Goal: Task Accomplishment & Management: Manage account settings

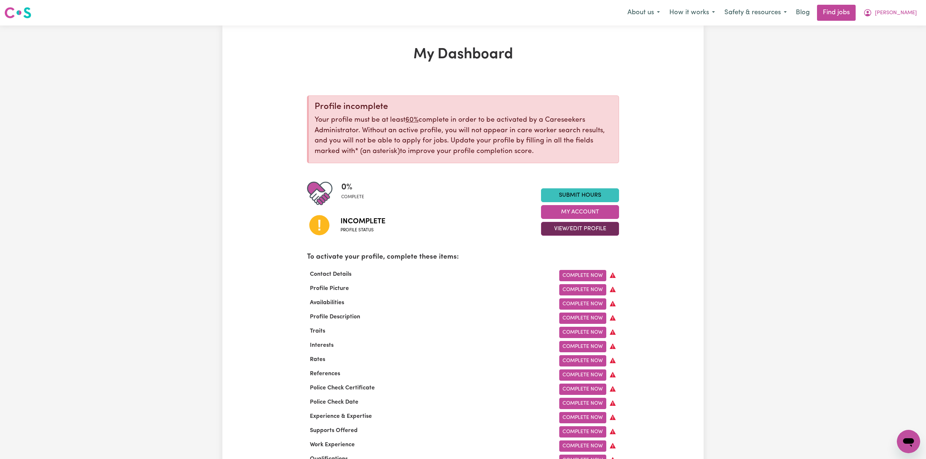
click at [553, 232] on button "View/Edit Profile" at bounding box center [580, 229] width 78 height 14
click at [547, 261] on link "Edit Profile" at bounding box center [575, 262] width 68 height 15
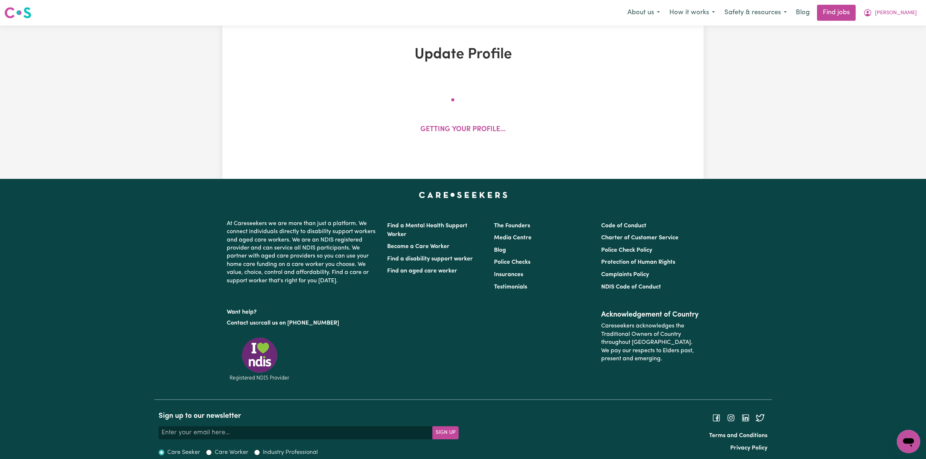
select select "Studying a healthcare related degree or qualification"
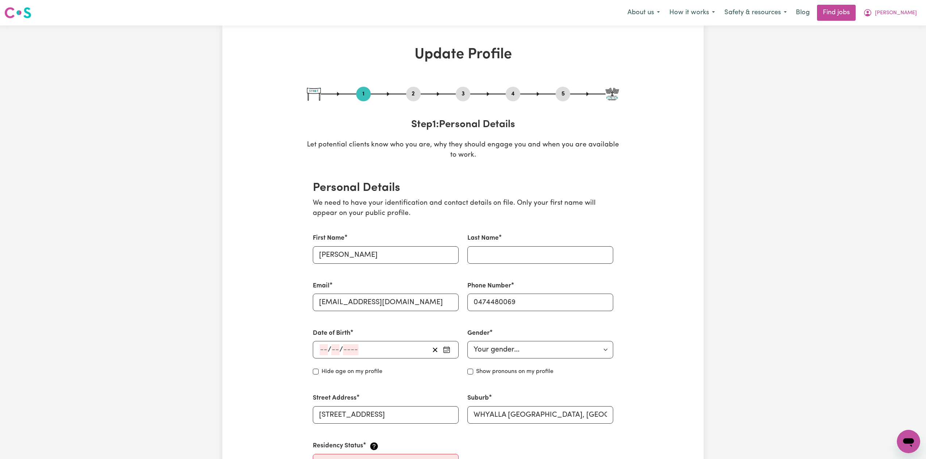
click at [468, 98] on button "3" at bounding box center [463, 93] width 15 height 9
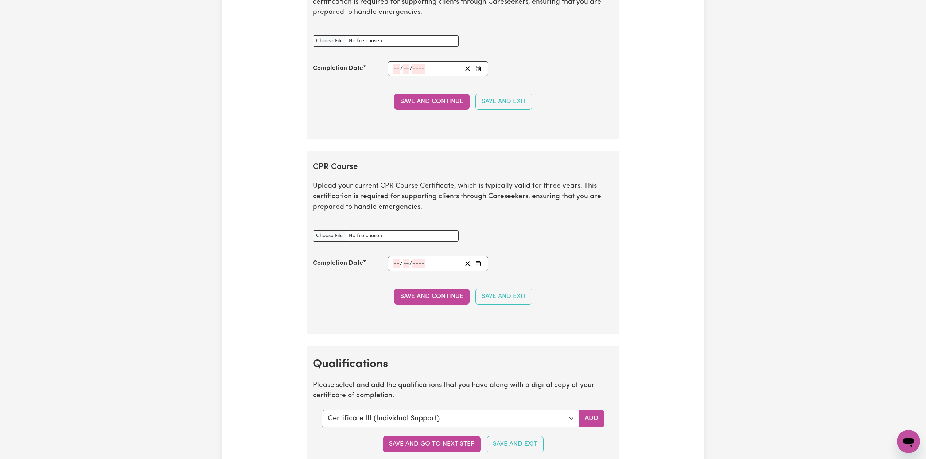
scroll to position [1458, 0]
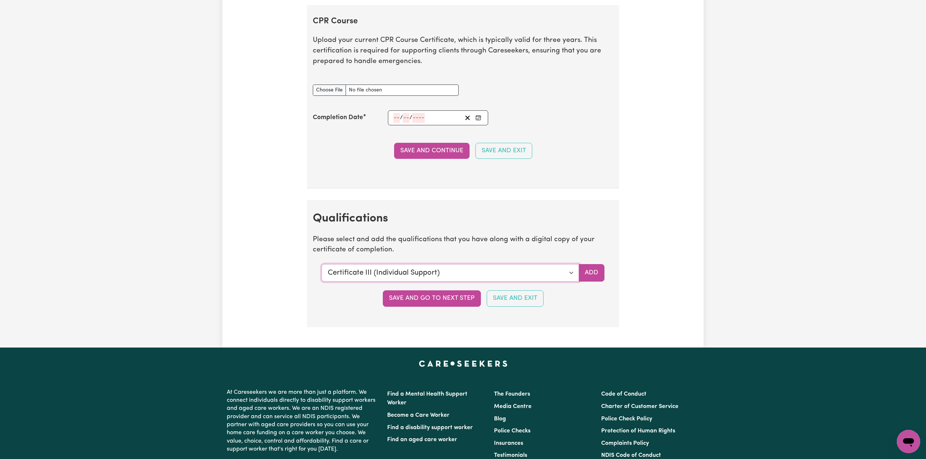
click at [353, 282] on select "Select a qualification to add... Certificate III (Individual Support) Certifica…" at bounding box center [449, 272] width 257 height 17
click at [596, 281] on button "Add" at bounding box center [591, 272] width 26 height 17
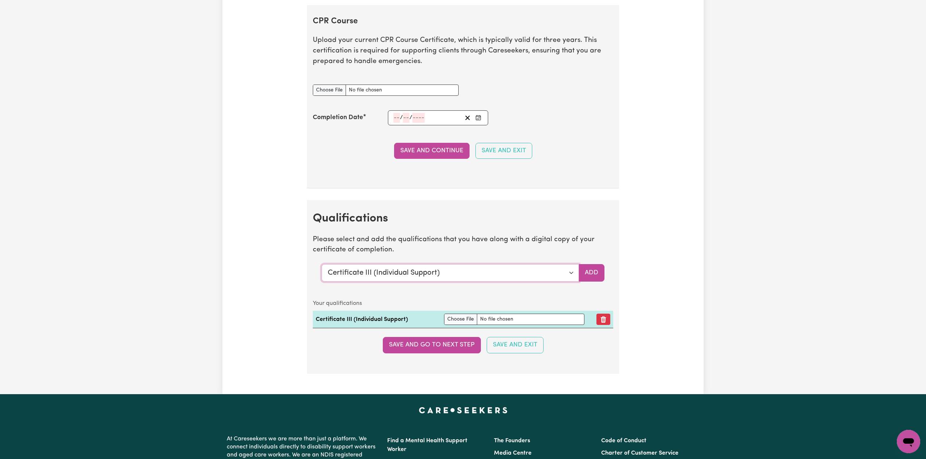
click at [375, 281] on select "Select a qualification to add... Certificate III (Individual Support) Certifica…" at bounding box center [449, 272] width 257 height 17
select select "Assist clients with medication [HLTHPS006]"
click at [321, 271] on select "Select a qualification to add... Certificate III (Individual Support) Certifica…" at bounding box center [449, 272] width 257 height 17
click at [599, 282] on button "Add" at bounding box center [591, 272] width 26 height 17
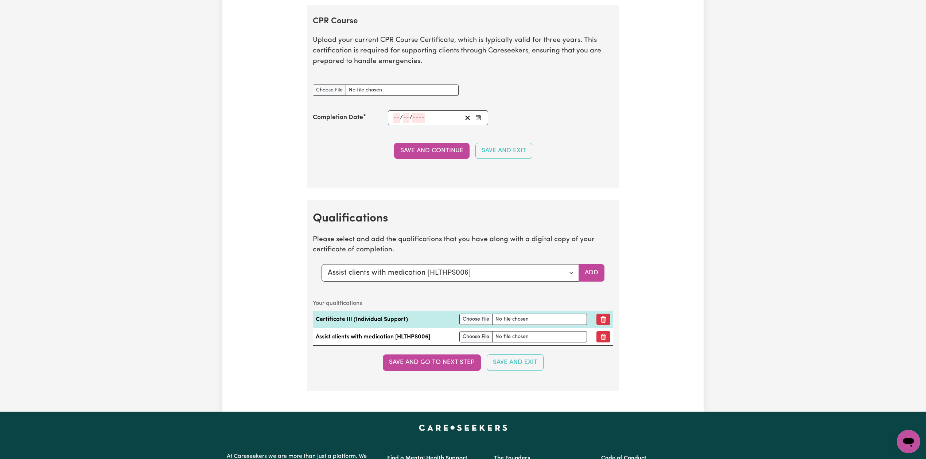
scroll to position [1506, 0]
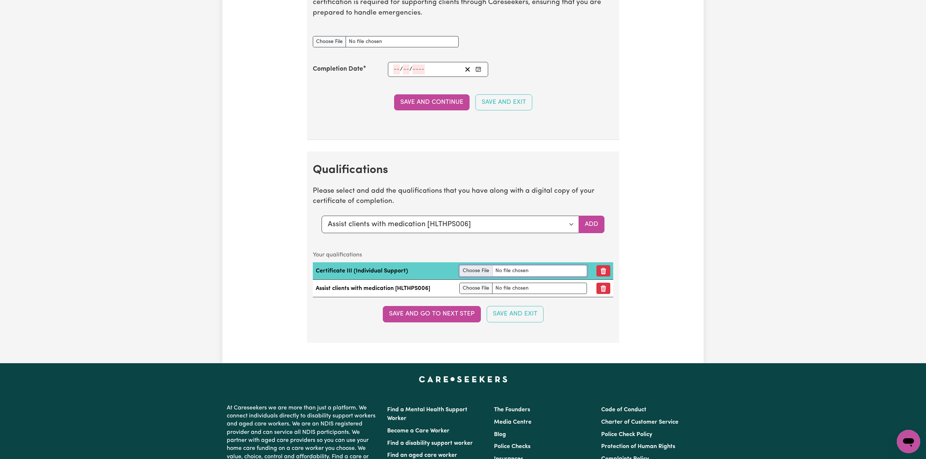
click at [478, 277] on input "file" at bounding box center [522, 270] width 127 height 11
type input "C:\fakepath\[PERSON_NAME] [PERSON_NAME] Certificate III in Individual Support.p…"
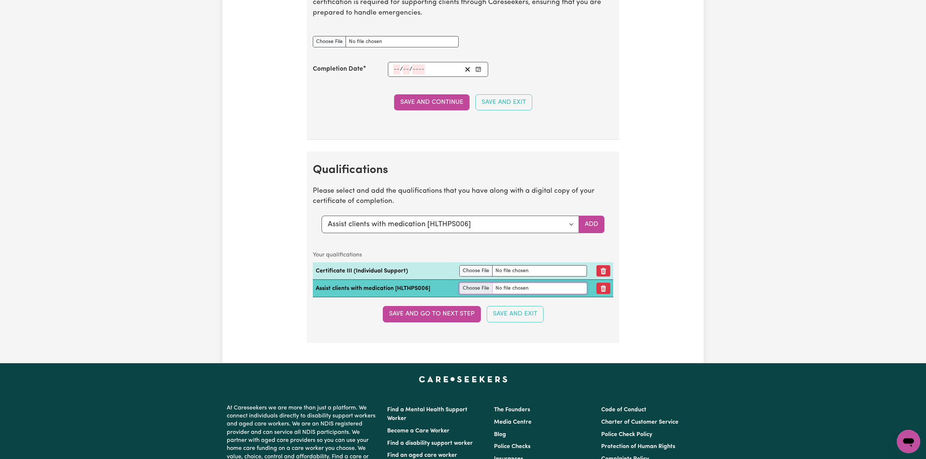
click at [466, 293] on input "file" at bounding box center [522, 288] width 127 height 11
type input "C:\fakepath\[PERSON_NAME] [PERSON_NAME] Assist clients with Medication.pdf"
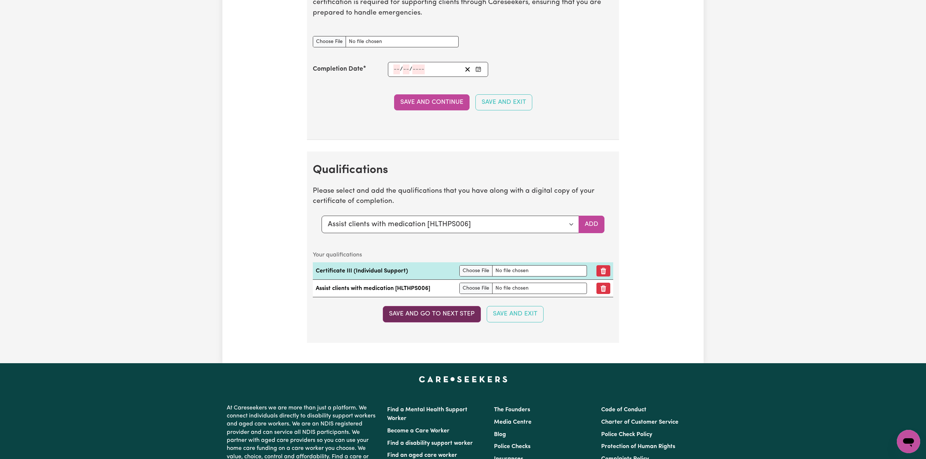
click at [426, 322] on button "Save and go to next step" at bounding box center [432, 314] width 98 height 16
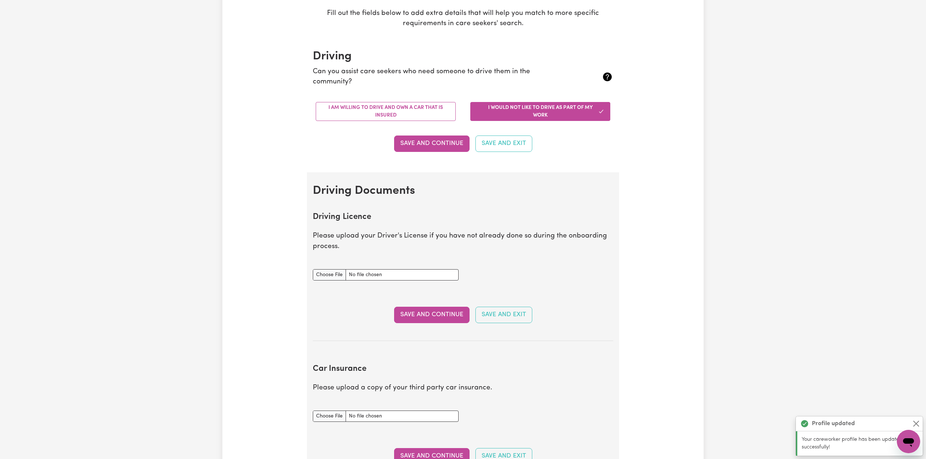
scroll to position [0, 0]
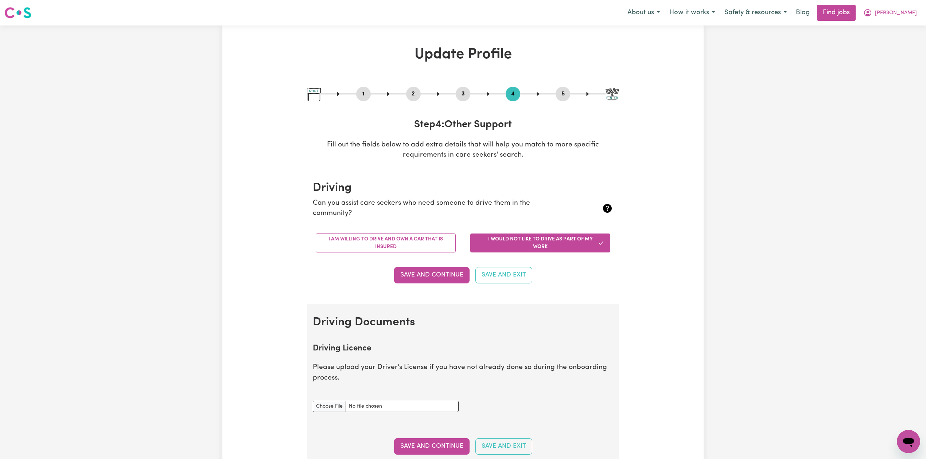
click at [458, 95] on button "3" at bounding box center [463, 93] width 15 height 9
select select "Certificate III (Individual Support)"
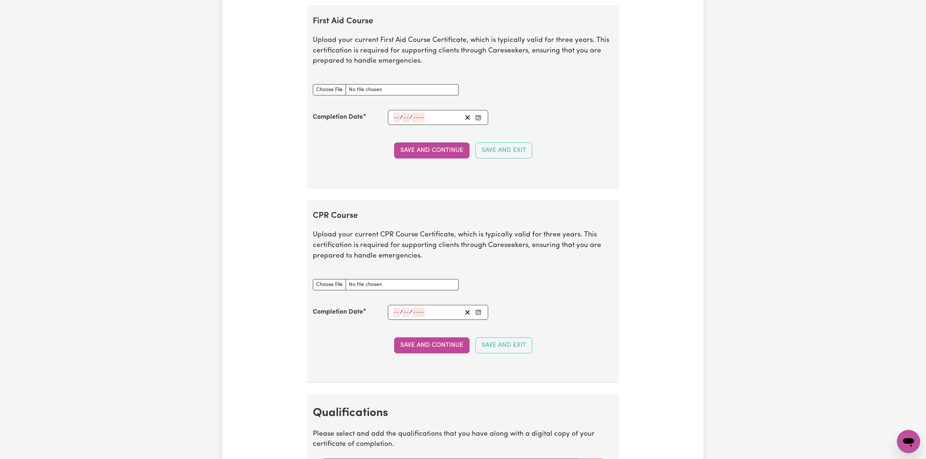
scroll to position [1166, 0]
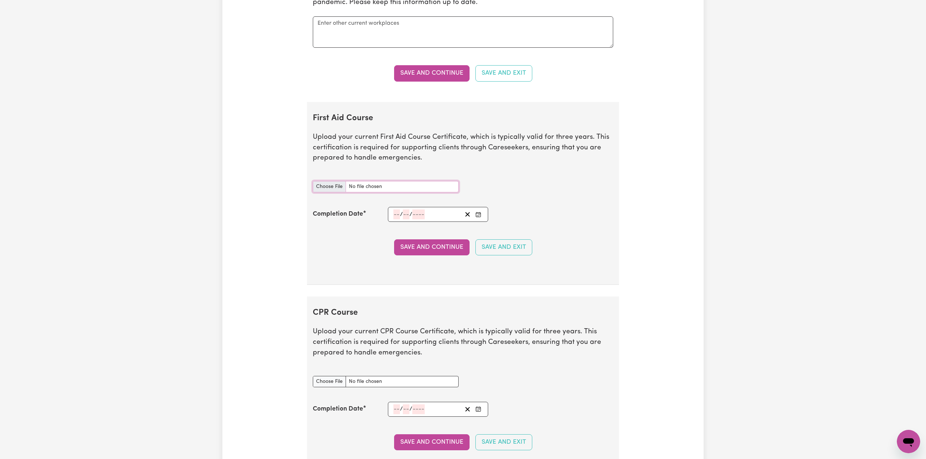
click at [332, 192] on input "First Aid Course document" at bounding box center [386, 186] width 146 height 11
type input "C:\fakepath\[PERSON_NAME] [PERSON_NAME] CPR and First Aid Certificate 25032025.…"
click at [480, 218] on icon "Enter the Completion Date of your First Aid Course" at bounding box center [478, 215] width 6 height 6
click at [450, 120] on span "[DATE]" at bounding box center [452, 116] width 18 height 6
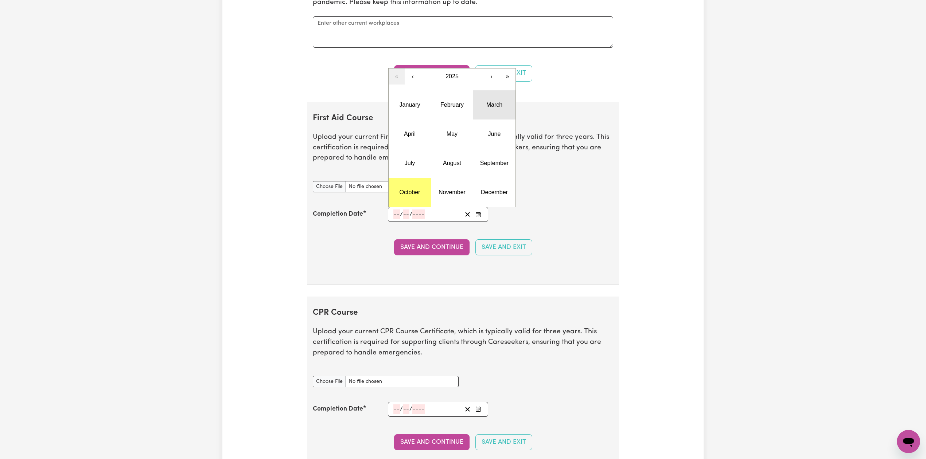
click at [502, 115] on button "March" at bounding box center [494, 104] width 42 height 29
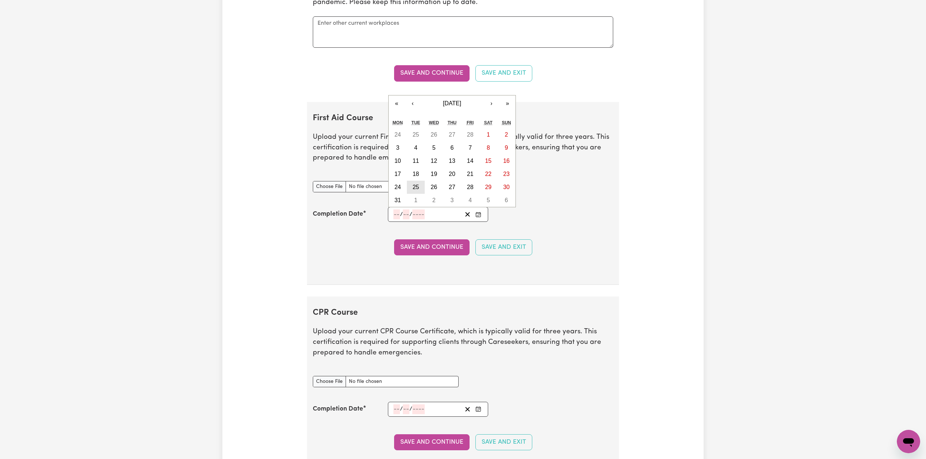
click at [412, 188] on button "25" at bounding box center [416, 187] width 18 height 13
type input "[DATE]"
type input "25"
type input "3"
type input "2025"
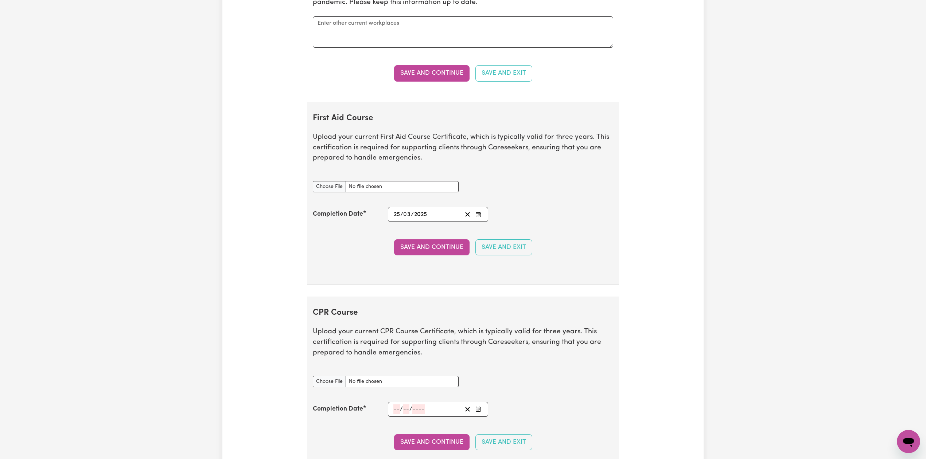
scroll to position [1215, 0]
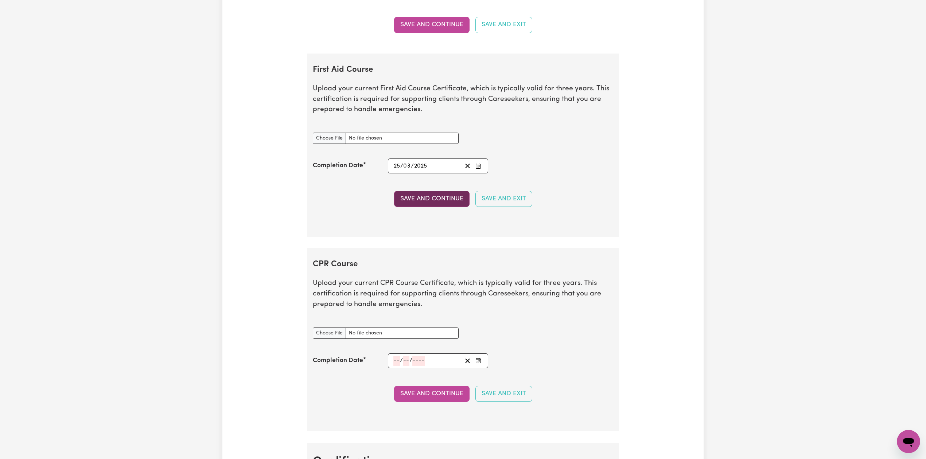
click at [422, 199] on button "Save and Continue" at bounding box center [431, 199] width 75 height 16
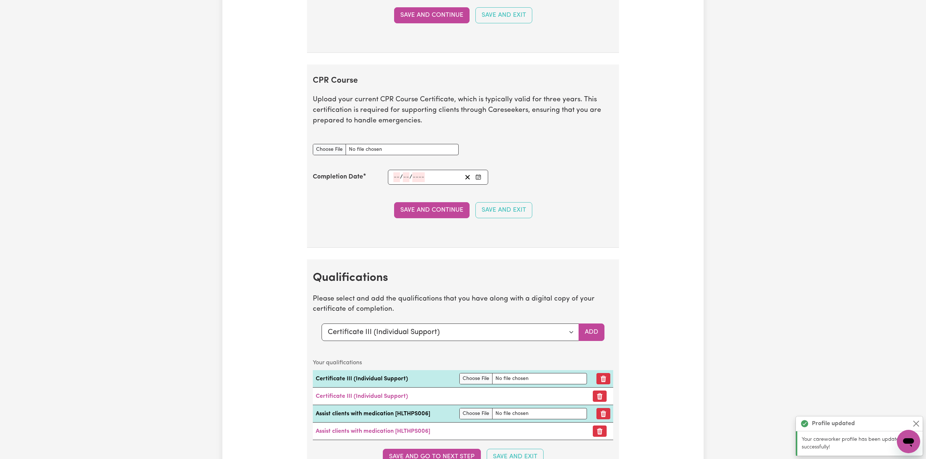
scroll to position [1469, 0]
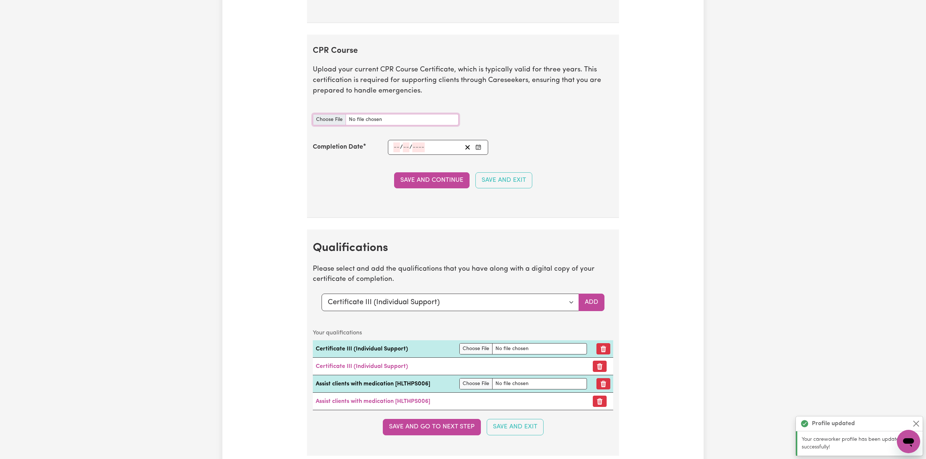
click at [337, 125] on input "CPR Course document" at bounding box center [386, 119] width 146 height 11
type input "C:\fakepath\[PERSON_NAME] [PERSON_NAME] CPR and First Aid Certificate 25032025.…"
click at [479, 150] on icon "Enter the Completion Date of your CPR Course" at bounding box center [478, 147] width 6 height 6
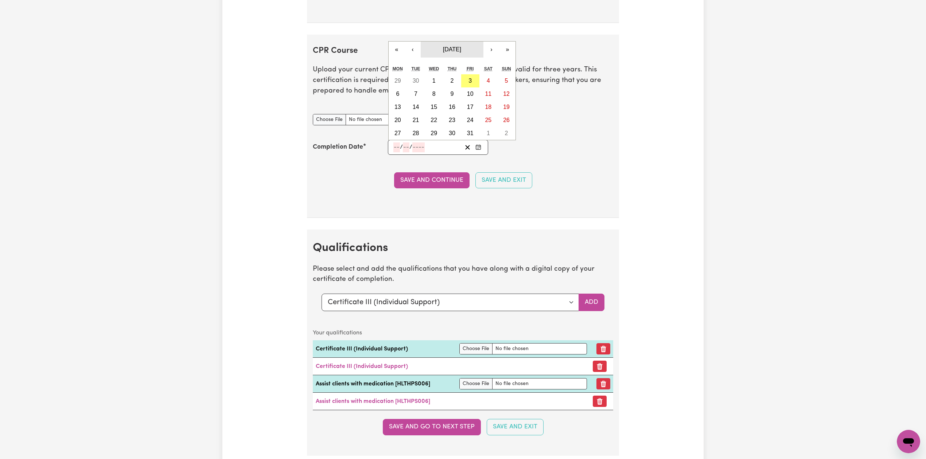
click at [453, 52] on span "[DATE]" at bounding box center [452, 49] width 18 height 6
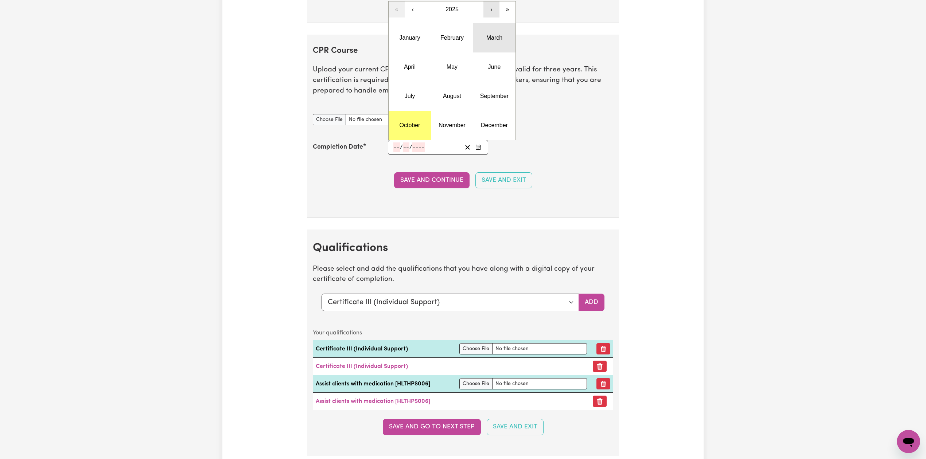
click at [497, 37] on button "March" at bounding box center [494, 37] width 42 height 29
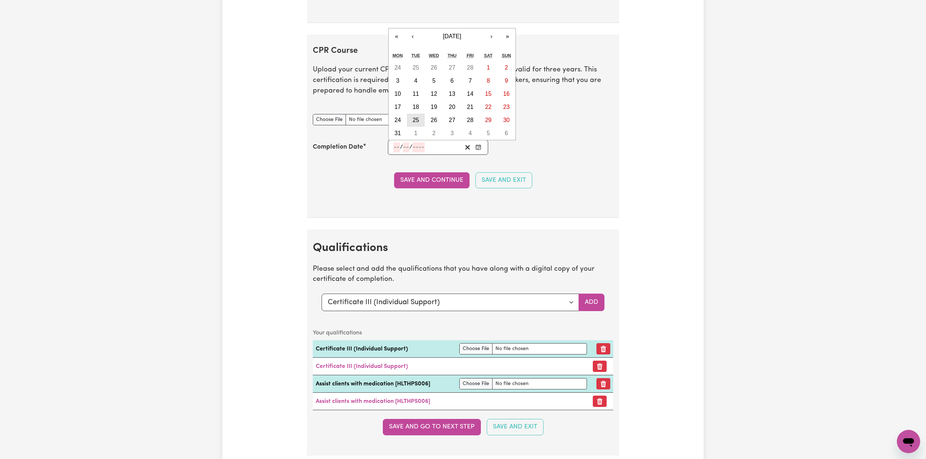
click at [417, 123] on abbr "25" at bounding box center [416, 120] width 7 height 6
type input "[DATE]"
type input "25"
type input "3"
type input "2025"
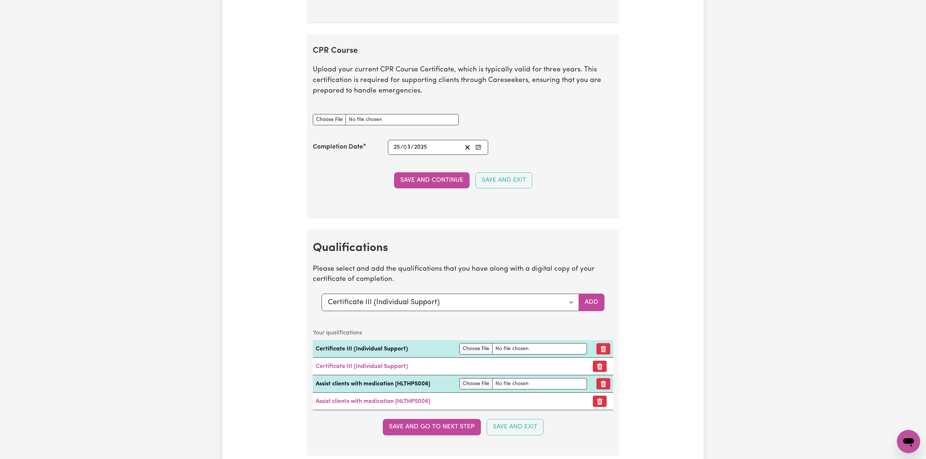
click at [413, 185] on button "Save and Continue" at bounding box center [431, 180] width 75 height 16
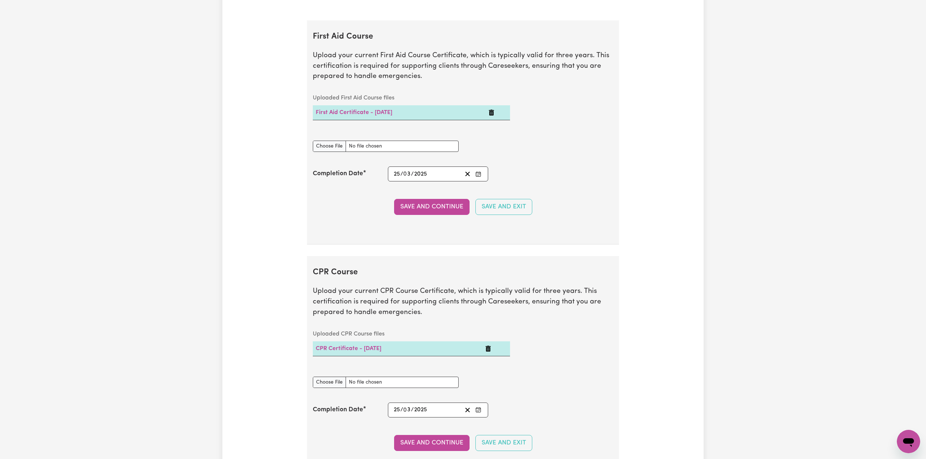
scroll to position [0, 0]
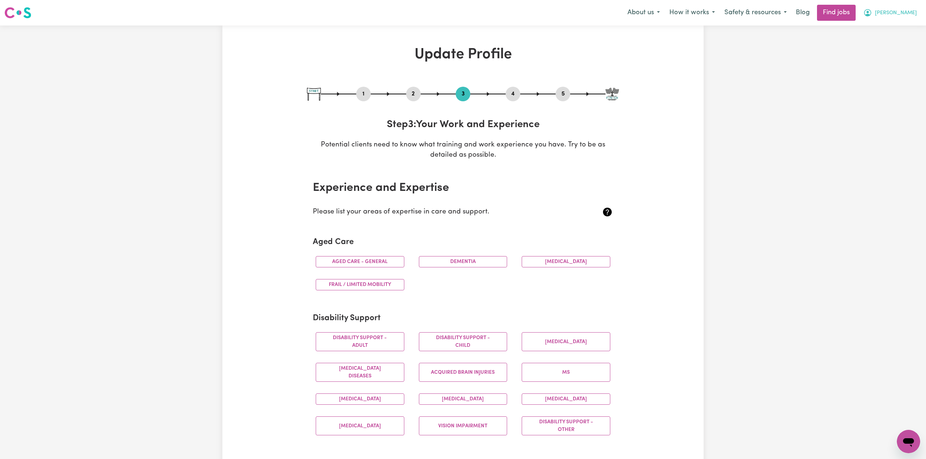
click at [907, 12] on span "[PERSON_NAME]" at bounding box center [896, 13] width 42 height 8
click at [884, 52] on link "Logout" at bounding box center [892, 56] width 58 height 14
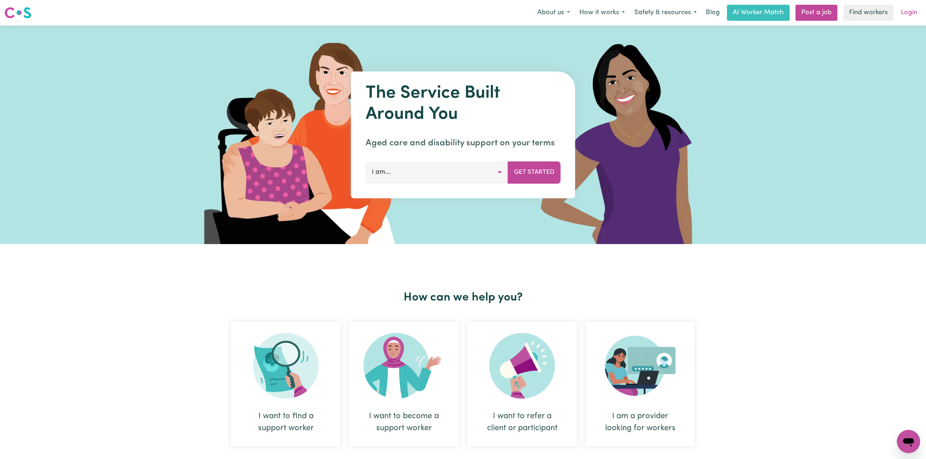
click at [907, 17] on link "Login" at bounding box center [908, 13] width 25 height 16
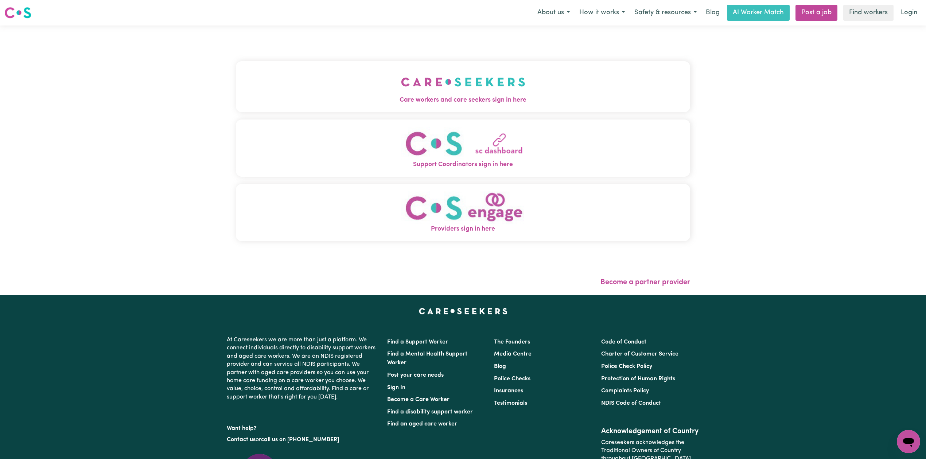
click at [388, 94] on button "Care workers and care seekers sign in here" at bounding box center [463, 86] width 454 height 51
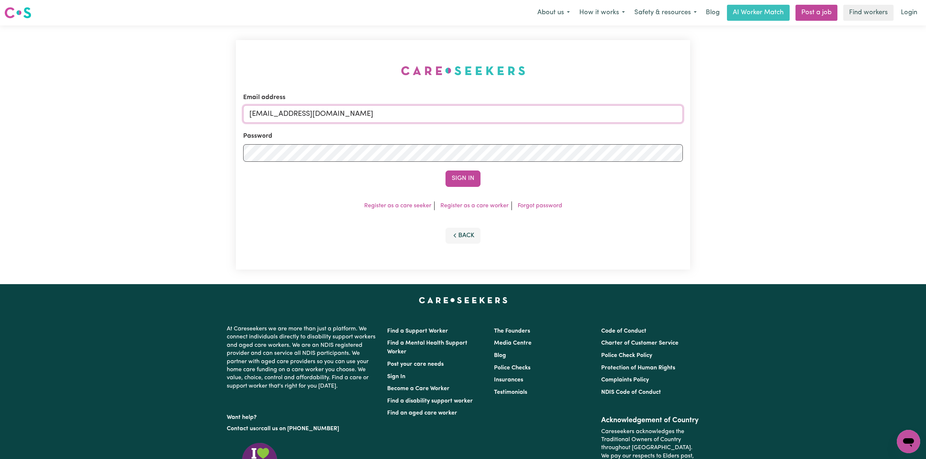
click at [308, 120] on input "[EMAIL_ADDRESS][DOMAIN_NAME]" at bounding box center [462, 113] width 439 height 17
drag, startPoint x: 285, startPoint y: 111, endPoint x: 330, endPoint y: 114, distance: 45.3
click at [511, 128] on form "Email address Superuser~[EMAIL_ADDRESS][DOMAIN_NAME] Password Sign In" at bounding box center [462, 140] width 439 height 94
drag, startPoint x: 300, startPoint y: 115, endPoint x: 291, endPoint y: 116, distance: 9.5
click at [300, 115] on input "Superuser~[EMAIL_ADDRESS][DOMAIN_NAME]" at bounding box center [462, 113] width 439 height 17
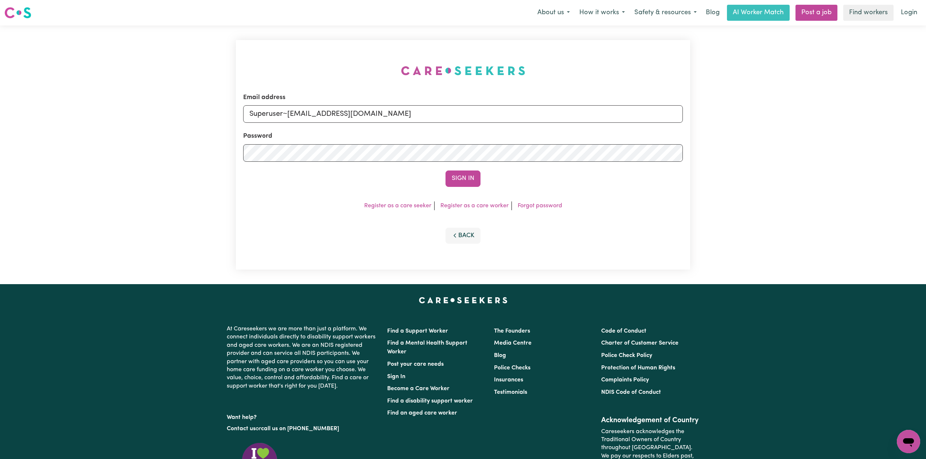
click at [290, 109] on input "Superuser~[EMAIL_ADDRESS][DOMAIN_NAME]" at bounding box center [462, 113] width 439 height 17
click at [583, 145] on form "Email address Superuser~[EMAIL_ADDRESS][DOMAIN_NAME] Password Sign In" at bounding box center [462, 140] width 439 height 94
type input "Superuser~[EMAIL_ADDRESS][DOMAIN_NAME]"
click at [454, 178] on button "Sign In" at bounding box center [462, 179] width 35 height 16
